Goal: Transaction & Acquisition: Subscribe to service/newsletter

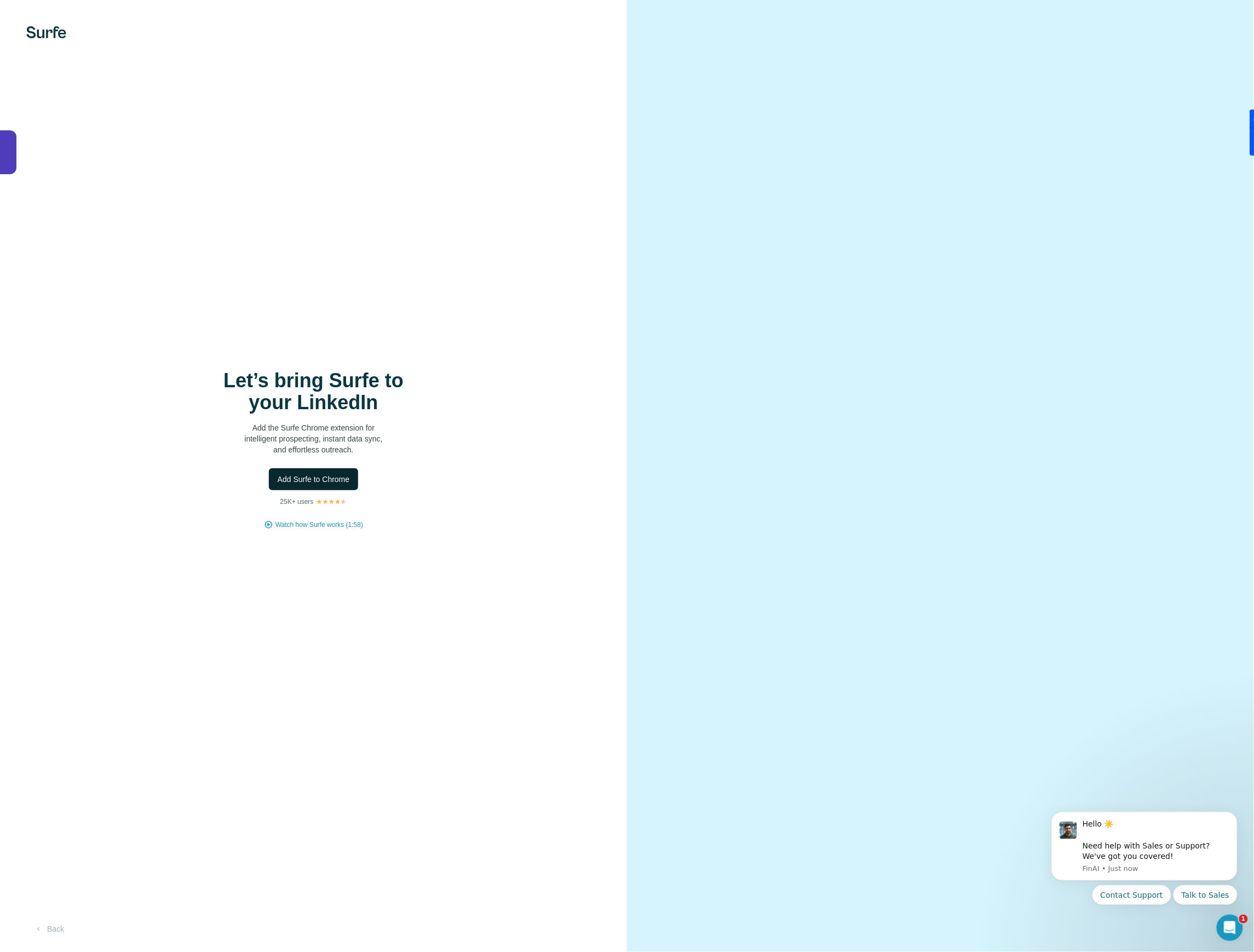
click at [289, 480] on span "Add Surfe to Chrome" at bounding box center [314, 479] width 73 height 11
click at [128, 601] on div "Let’s bring Surfe to your LinkedIn Add the Surfe Chrome extension for intellige…" at bounding box center [313, 476] width 627 height 952
click at [50, 37] on img at bounding box center [46, 32] width 40 height 12
click at [38, 927] on icon "button" at bounding box center [38, 928] width 8 height 8
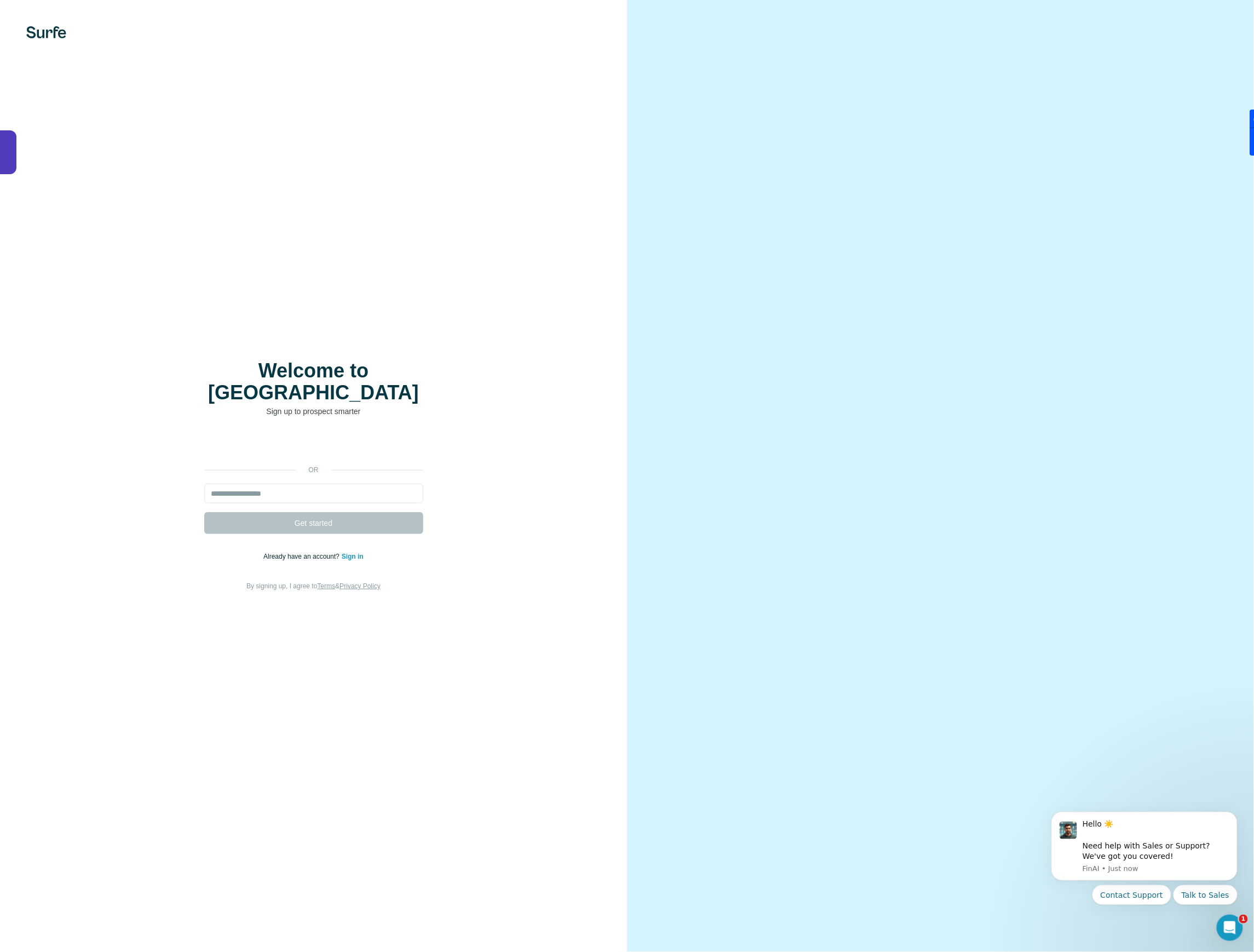
click at [53, 42] on div "Welcome to Surfe Sign up to prospect smarter or Get started Already have an acc…" at bounding box center [313, 476] width 627 height 952
